Goal: Task Accomplishment & Management: Manage account settings

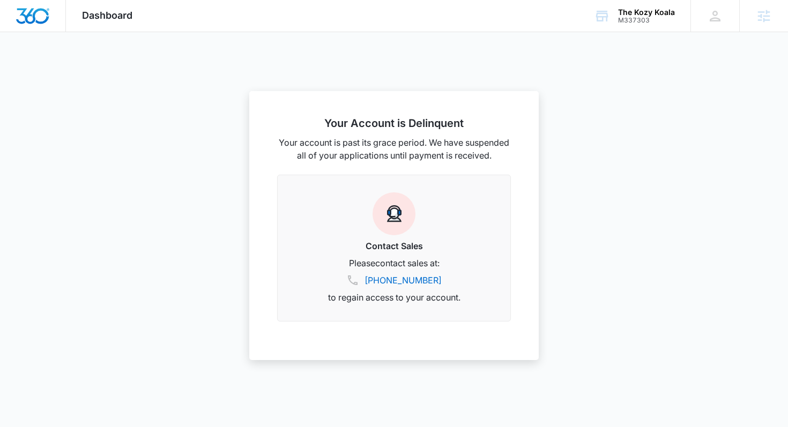
click at [98, 14] on span "Dashboard" at bounding box center [107, 15] width 50 height 11
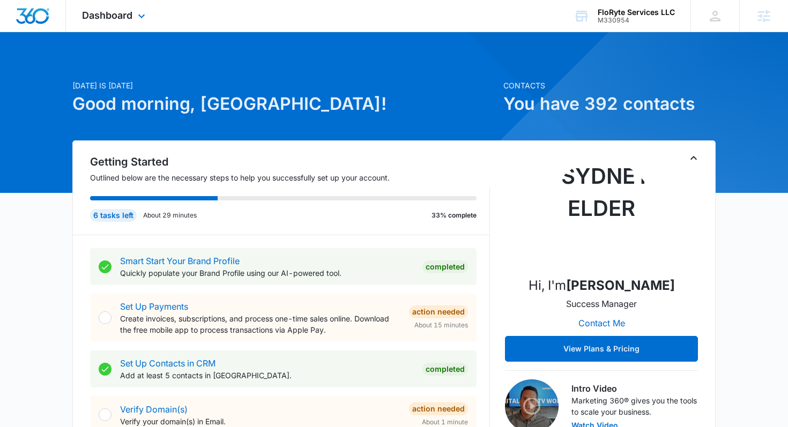
click at [134, 24] on div "Dashboard Apps Reputation Websites Forms CRM Email Social Shop Payments POS Con…" at bounding box center [115, 16] width 98 height 32
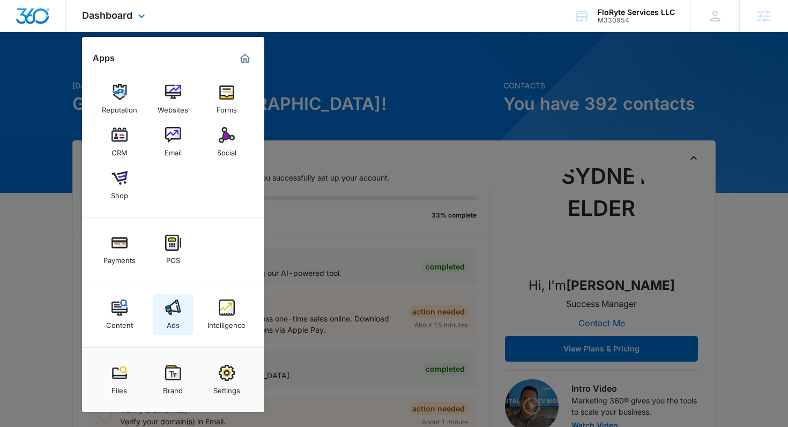
click at [176, 303] on img at bounding box center [173, 308] width 16 height 16
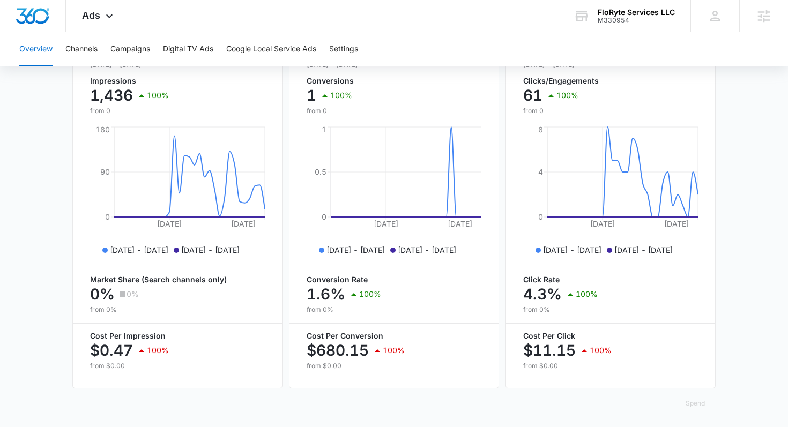
scroll to position [422, 0]
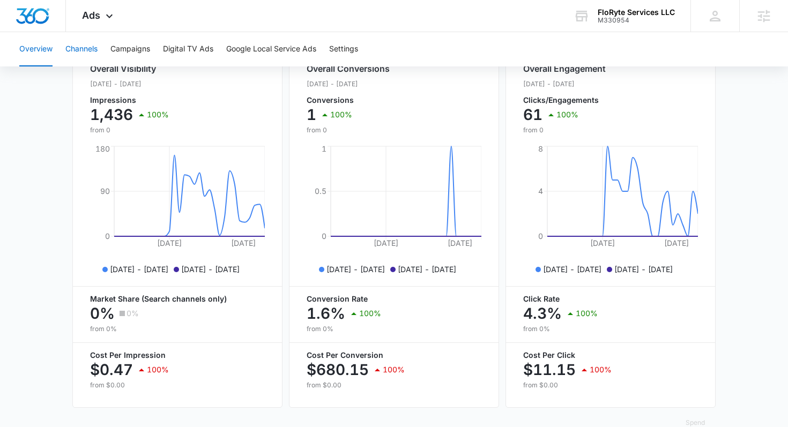
click at [93, 49] on button "Channels" at bounding box center [81, 49] width 32 height 34
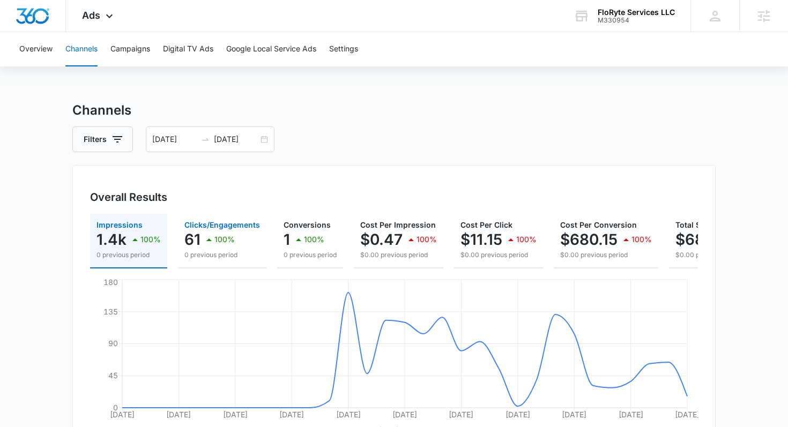
scroll to position [253, 0]
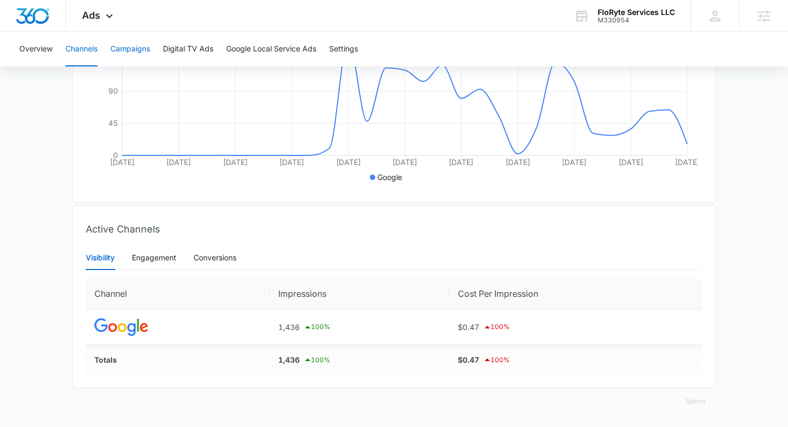
click at [135, 58] on button "Campaigns" at bounding box center [130, 49] width 40 height 34
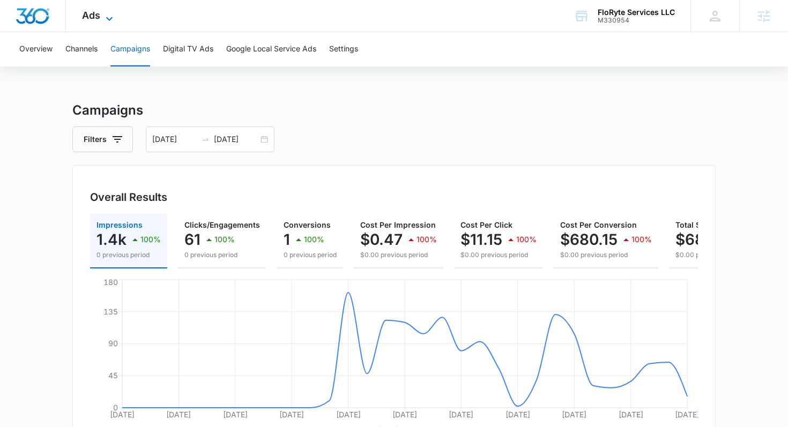
click at [103, 20] on icon at bounding box center [109, 18] width 13 height 13
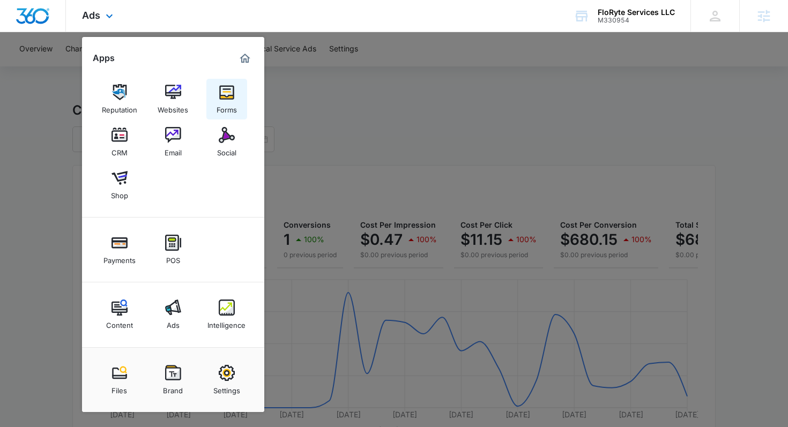
click at [232, 104] on div "Forms" at bounding box center [227, 107] width 20 height 14
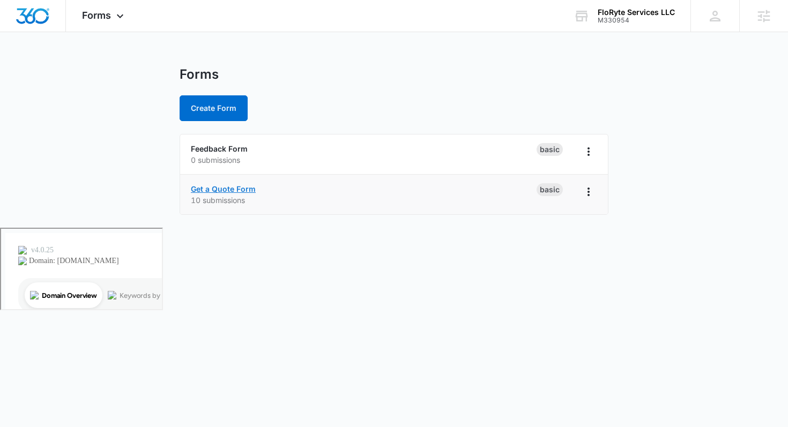
click at [240, 190] on link "Get a Quote Form" at bounding box center [223, 188] width 65 height 9
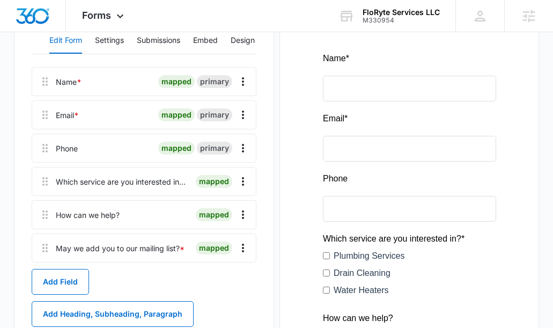
scroll to position [169, 0]
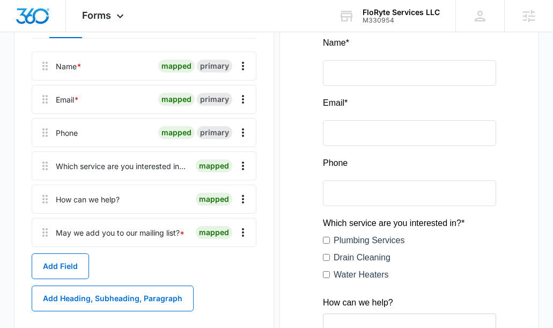
click at [166, 165] on div "Which service are you interested in? *" at bounding box center [121, 165] width 131 height 11
click at [238, 169] on icon "Overflow Menu" at bounding box center [242, 165] width 13 height 13
click at [217, 195] on div "Edit" at bounding box center [214, 196] width 23 height 8
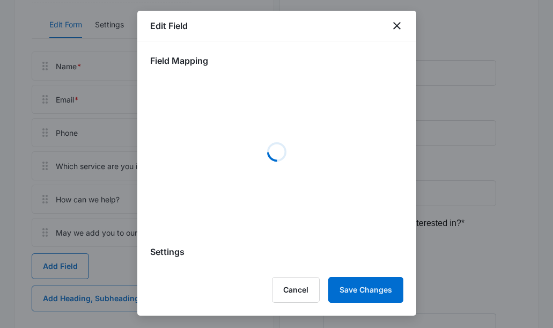
select select "350"
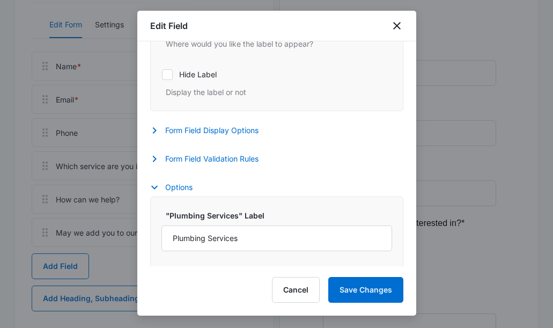
scroll to position [391, 0]
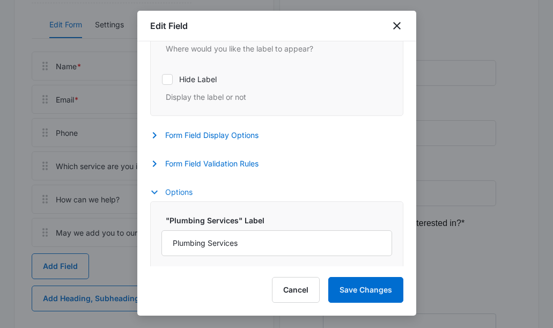
click at [169, 194] on button "Options" at bounding box center [176, 192] width 53 height 13
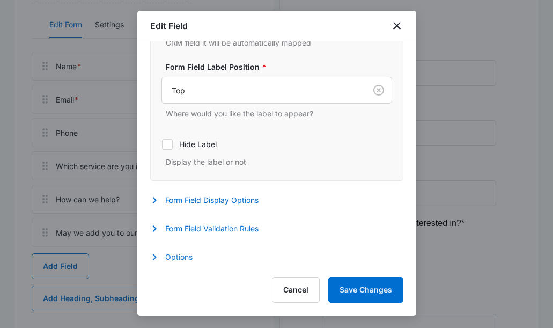
click at [172, 256] on button "Options" at bounding box center [176, 256] width 53 height 13
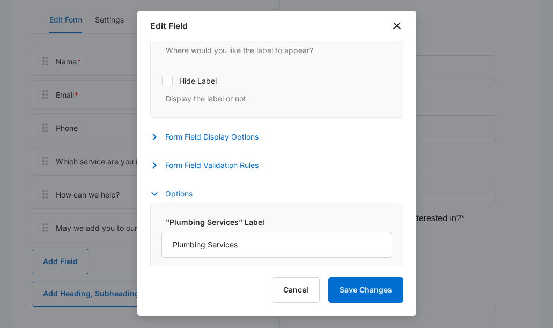
scroll to position [381, 0]
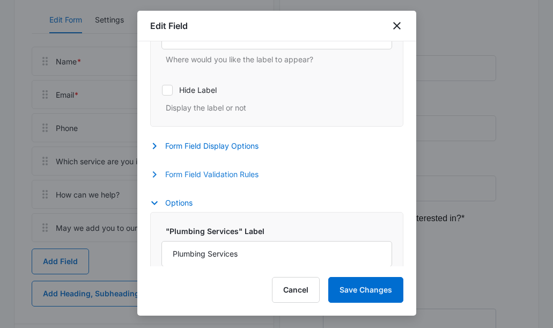
click at [231, 174] on button "Form Field Validation Rules" at bounding box center [209, 174] width 119 height 13
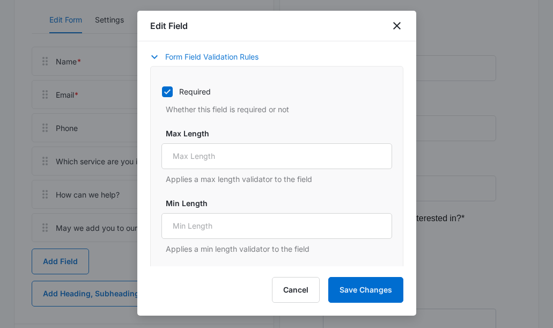
scroll to position [497, 0]
click at [156, 58] on icon "button" at bounding box center [154, 58] width 6 height 4
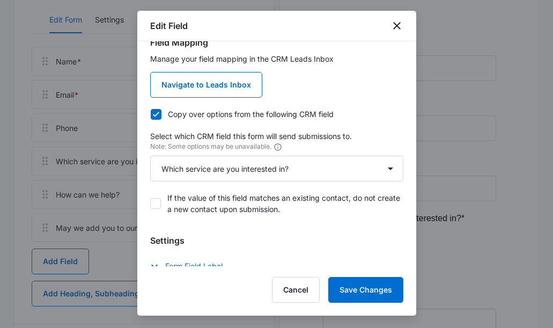
scroll to position [0, 0]
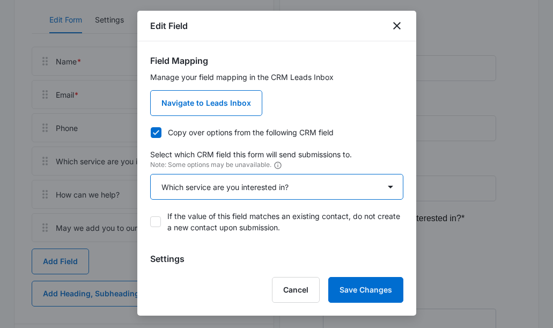
click at [254, 191] on select "Select An Option Select An Option Customer is Contractor Review Request Which s…" at bounding box center [276, 187] width 253 height 26
click at [150, 174] on select "Select An Option Select An Option Customer is Contractor Review Request Which s…" at bounding box center [276, 187] width 253 height 26
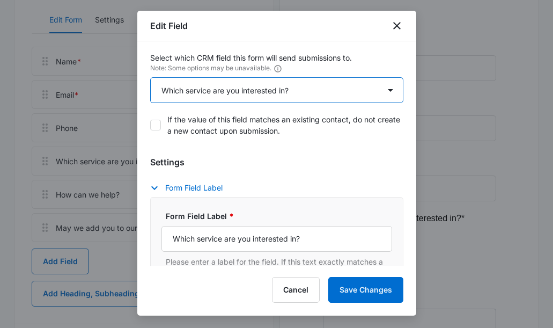
scroll to position [98, 0]
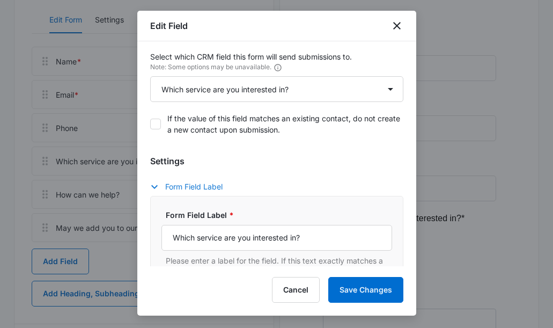
click at [198, 190] on button "Form Field Label" at bounding box center [191, 186] width 83 height 13
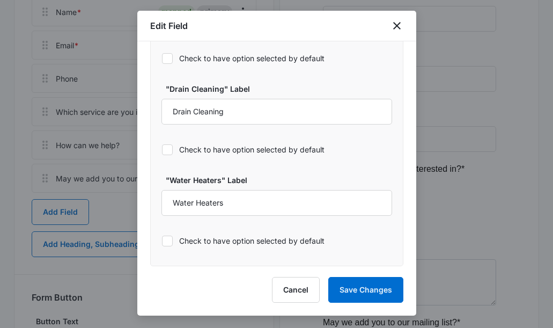
scroll to position [224, 0]
click at [292, 290] on button "Cancel" at bounding box center [296, 290] width 48 height 26
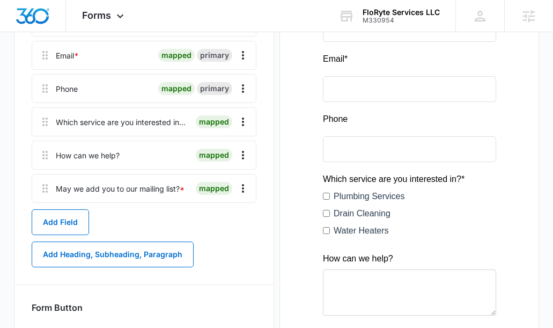
scroll to position [211, 0]
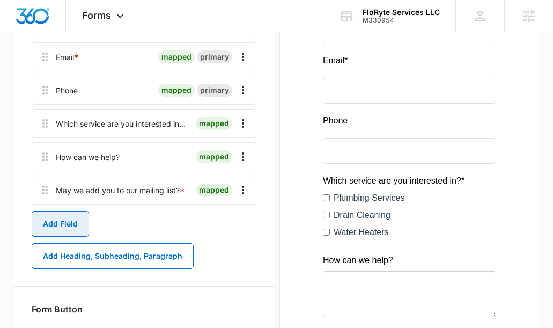
click at [64, 230] on button "Add Field" at bounding box center [60, 224] width 57 height 26
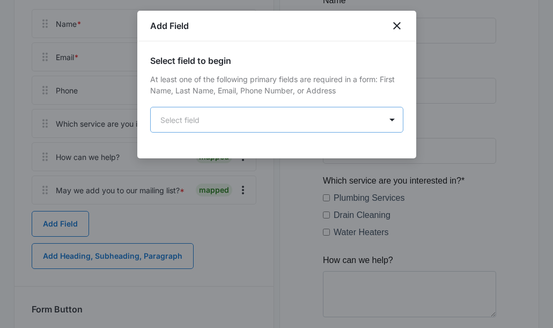
scroll to position [0, 0]
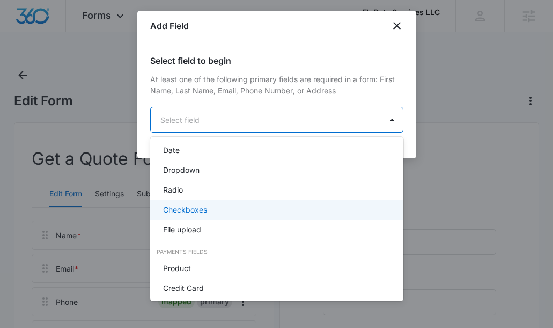
scroll to position [271, 0]
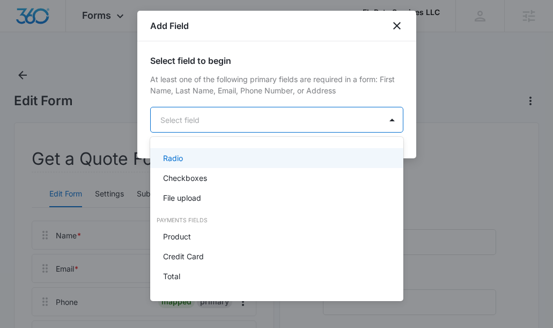
click at [394, 25] on div at bounding box center [276, 164] width 553 height 328
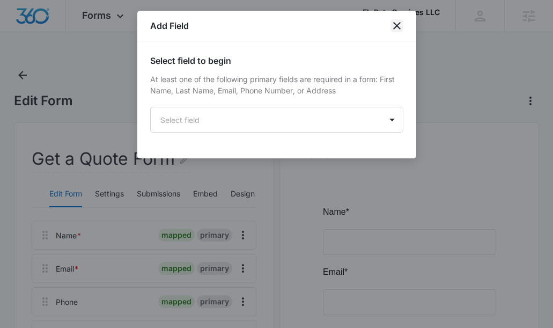
click at [394, 26] on icon "close" at bounding box center [396, 25] width 13 height 13
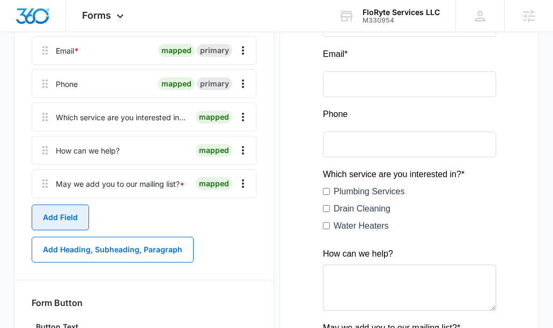
scroll to position [216, 0]
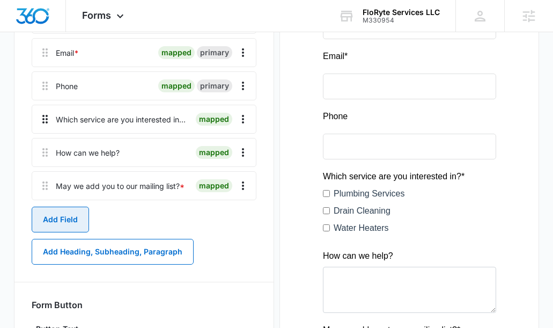
click at [44, 125] on div at bounding box center [41, 119] width 19 height 28
click at [241, 119] on icon "Overflow Menu" at bounding box center [242, 119] width 13 height 13
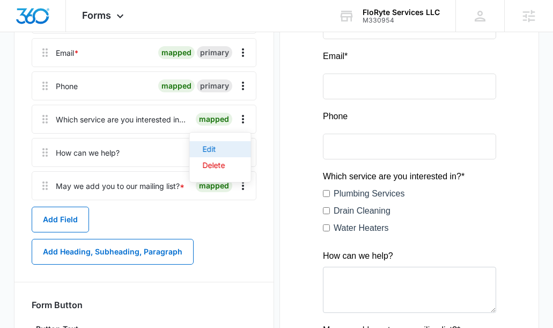
click at [214, 141] on button "Edit" at bounding box center [220, 149] width 61 height 16
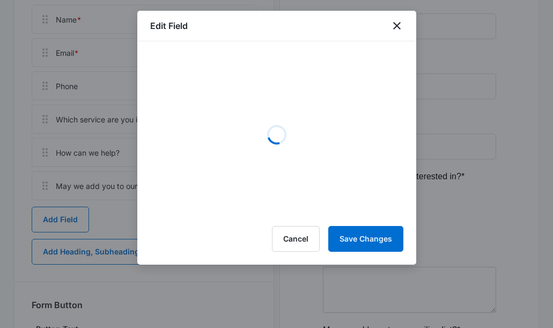
select select "350"
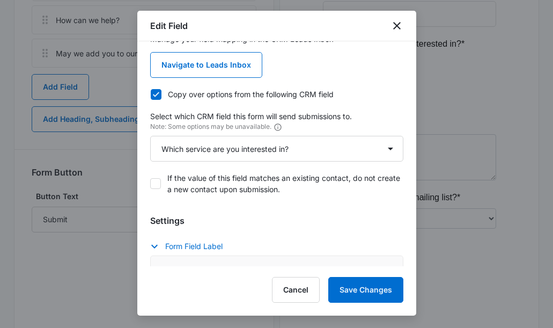
scroll to position [0, 0]
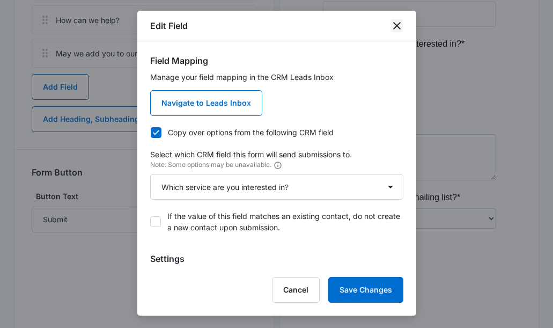
click at [399, 26] on icon "close" at bounding box center [396, 25] width 13 height 13
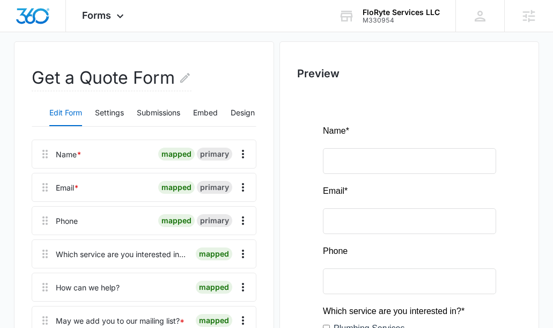
scroll to position [80, 0]
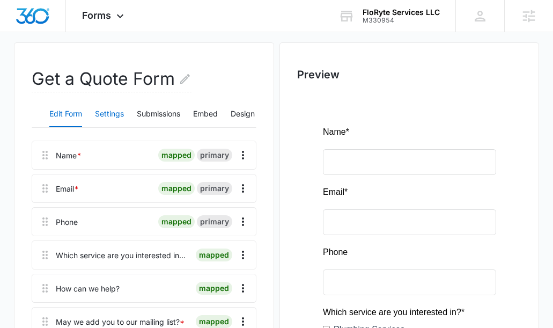
click at [112, 116] on button "Settings" at bounding box center [109, 114] width 29 height 26
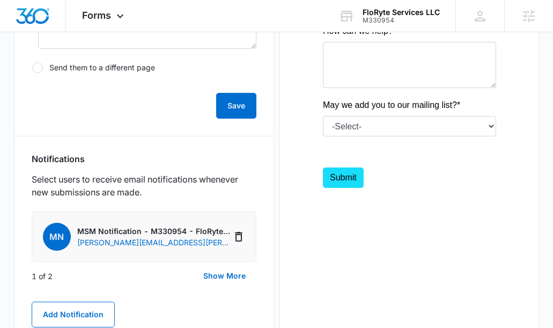
scroll to position [487, 0]
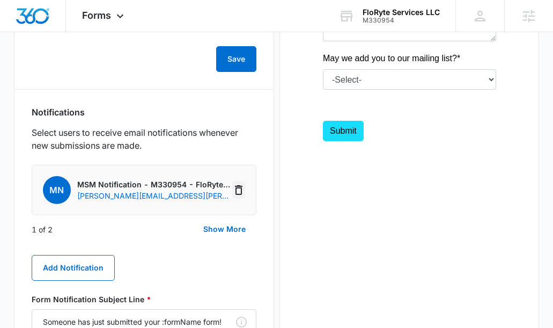
click at [239, 191] on icon "Delete Notification" at bounding box center [238, 189] width 13 height 13
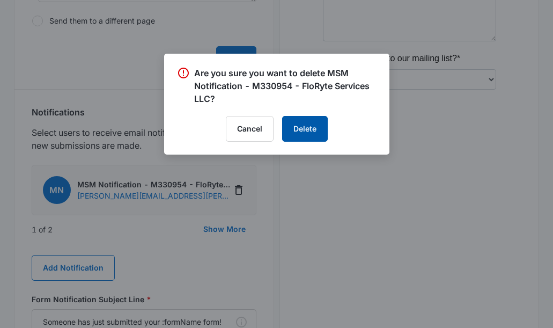
click at [302, 130] on button "Delete" at bounding box center [305, 129] width 46 height 26
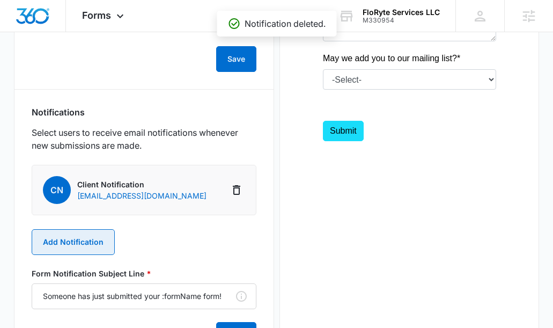
click at [80, 236] on button "Add Notification" at bounding box center [73, 242] width 83 height 26
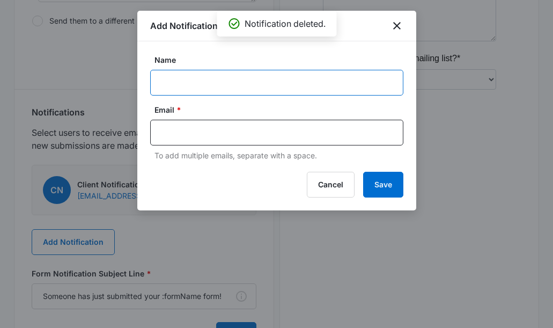
click at [182, 81] on input "Name" at bounding box center [276, 83] width 253 height 26
type input "[PERSON_NAME]"
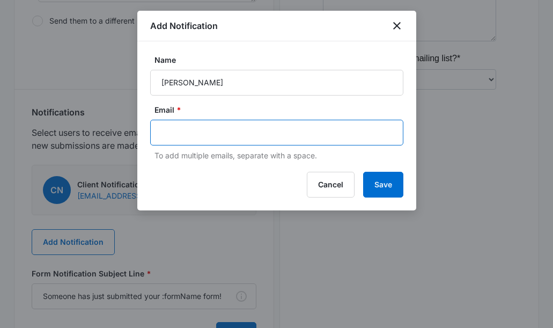
click at [210, 131] on input "text" at bounding box center [277, 132] width 233 height 16
type input "[EMAIL_ADDRESS][DOMAIN_NAME]"
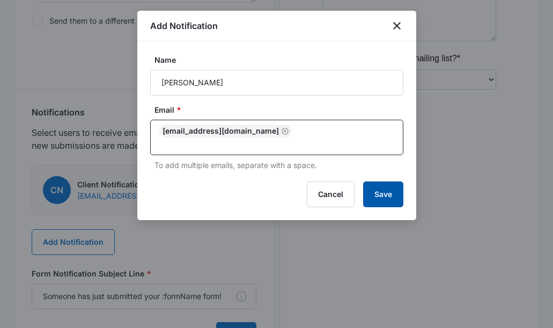
click at [399, 186] on button "Save" at bounding box center [383, 194] width 40 height 26
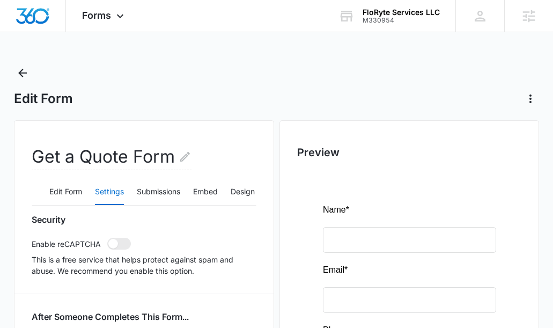
scroll to position [2, 0]
click at [171, 197] on button "Submissions" at bounding box center [158, 193] width 43 height 26
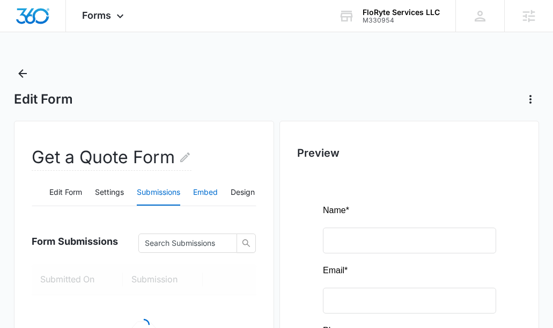
click at [218, 195] on button "Embed" at bounding box center [205, 193] width 25 height 26
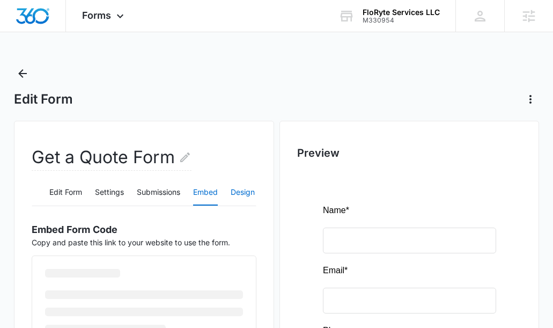
click at [246, 197] on button "Design" at bounding box center [243, 193] width 24 height 26
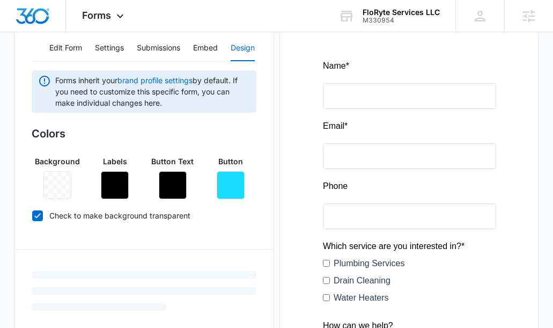
scroll to position [13, 0]
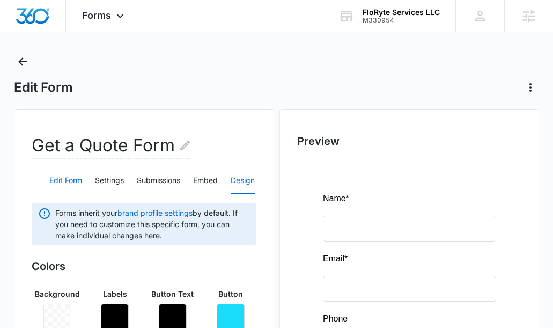
click at [53, 176] on button "Edit Form" at bounding box center [65, 181] width 33 height 26
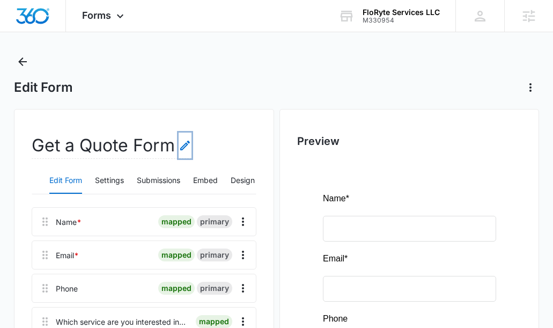
click at [184, 147] on icon "Edit Form Name" at bounding box center [185, 145] width 10 height 10
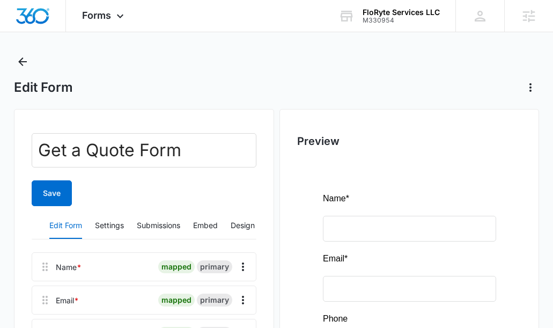
click at [164, 190] on div "Save" at bounding box center [144, 193] width 225 height 26
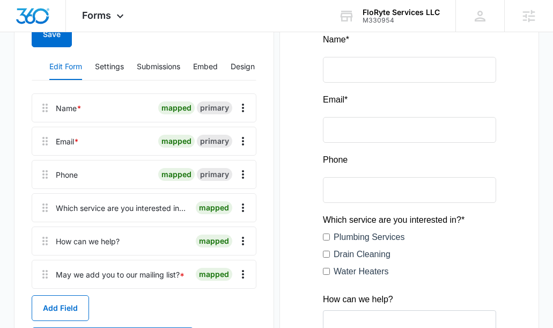
scroll to position [174, 0]
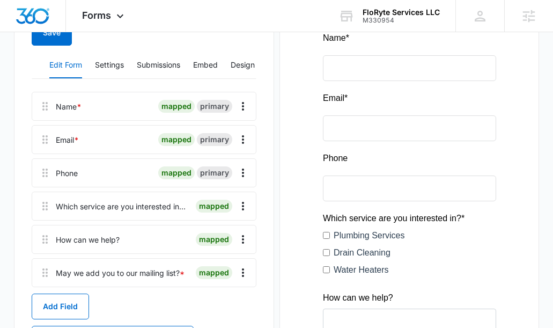
click at [172, 204] on div "Which service are you interested in? *" at bounding box center [121, 206] width 131 height 11
click at [61, 45] on button "Save" at bounding box center [52, 33] width 40 height 26
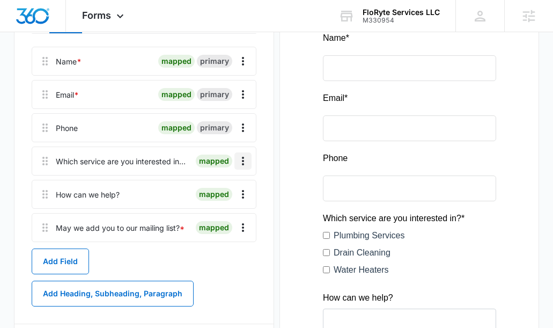
click at [239, 162] on icon "Overflow Menu" at bounding box center [242, 160] width 13 height 13
click at [214, 189] on div "Edit" at bounding box center [214, 191] width 23 height 8
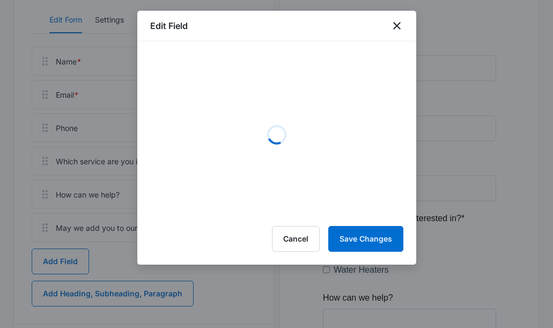
select select "350"
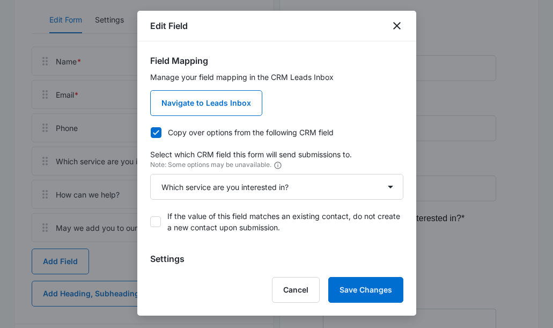
click at [153, 221] on icon at bounding box center [156, 222] width 10 height 10
click at [151, 221] on input "If the value of this field matches an existing contact, do not create a new con…" at bounding box center [150, 221] width 1 height 1
checkbox input "true"
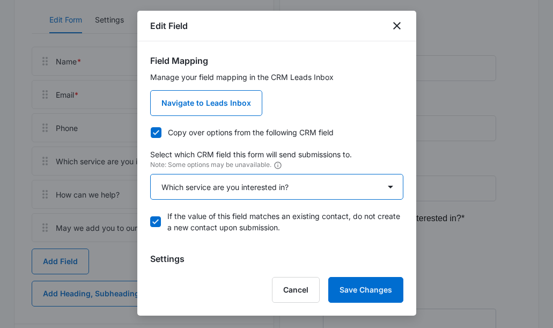
click at [276, 194] on select "Select An Option Select An Option Customer is Contractor Review Request Which s…" at bounding box center [276, 187] width 253 height 26
click at [150, 174] on select "Select An Option Select An Option Customer is Contractor Review Request Which s…" at bounding box center [276, 187] width 253 height 26
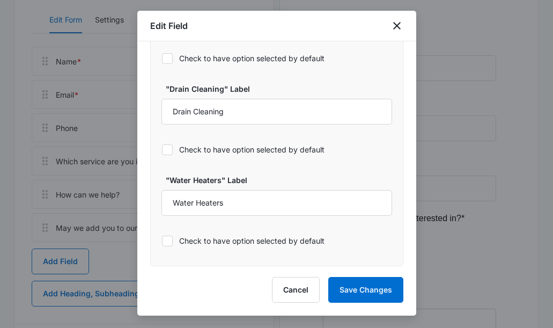
scroll to position [277, 0]
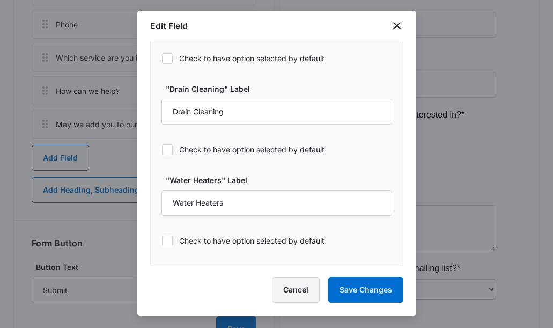
click at [291, 289] on button "Cancel" at bounding box center [296, 290] width 48 height 26
